Goal: Task Accomplishment & Management: Manage account settings

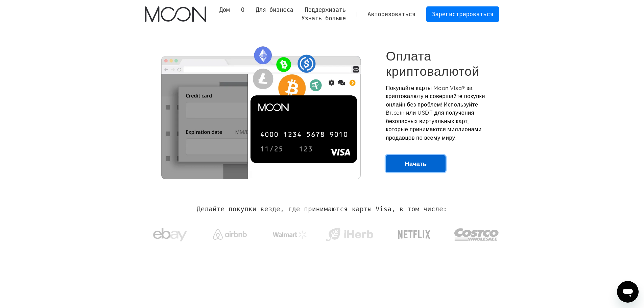
click at [419, 160] on font "Начать" at bounding box center [416, 164] width 22 height 8
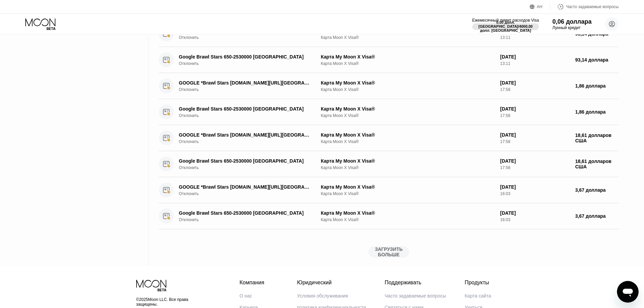
scroll to position [160, 0]
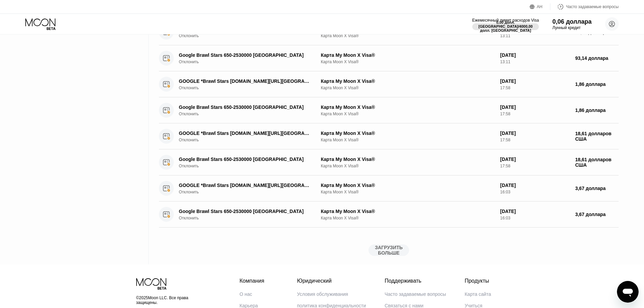
click at [399, 258] on div "Активность Экспорт Подробности транзакции Информация о карте или продукте Дата …" at bounding box center [389, 70] width 460 height 390
click at [397, 250] on font "ЗАГРУЗИТЬ БОЛЬШЕ" at bounding box center [389, 250] width 29 height 11
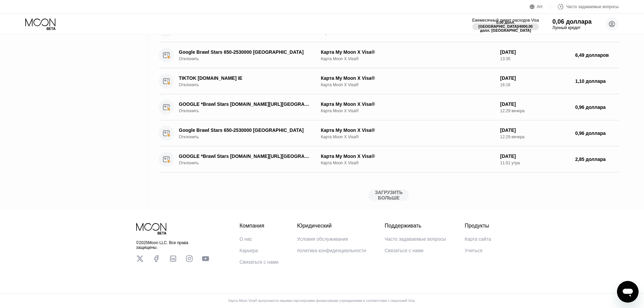
scroll to position [574, 0]
click at [380, 190] on font "ЗАГРУЗИТЬ БОЛЬШЕ" at bounding box center [389, 195] width 29 height 11
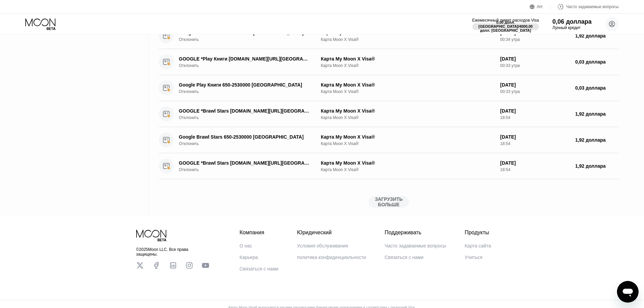
scroll to position [886, 0]
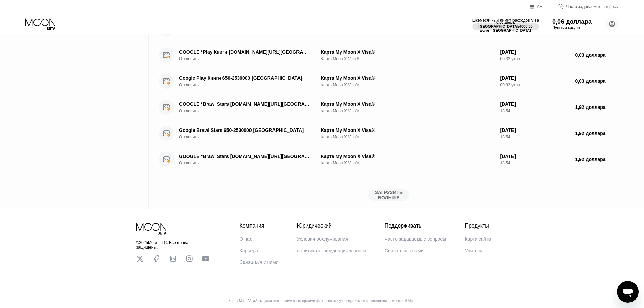
click at [380, 190] on font "ЗАГРУЗИТЬ БОЛЬШЕ" at bounding box center [389, 195] width 29 height 11
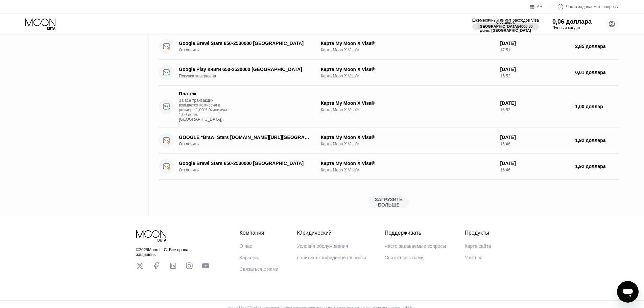
scroll to position [1240, 0]
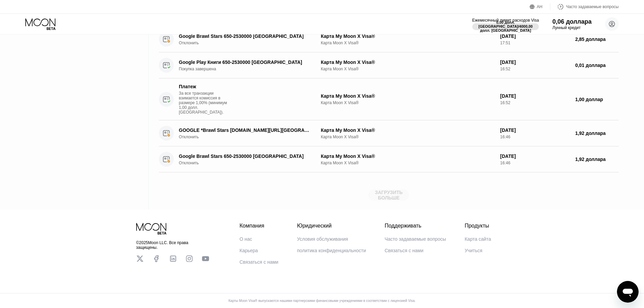
click at [393, 190] on font "ЗАГРУЗИТЬ БОЛЬШЕ" at bounding box center [389, 195] width 29 height 11
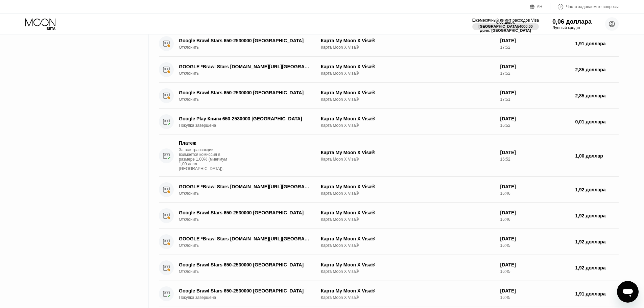
scroll to position [0, 0]
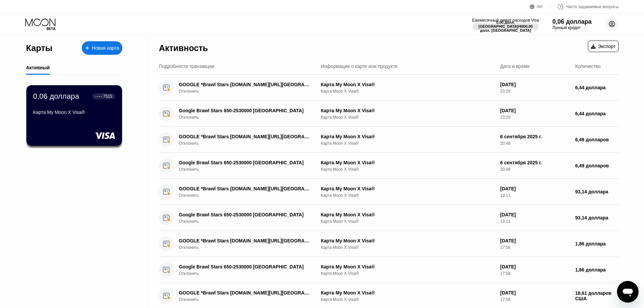
click at [609, 19] on circle at bounding box center [612, 24] width 14 height 14
